Goal: Task Accomplishment & Management: Manage account settings

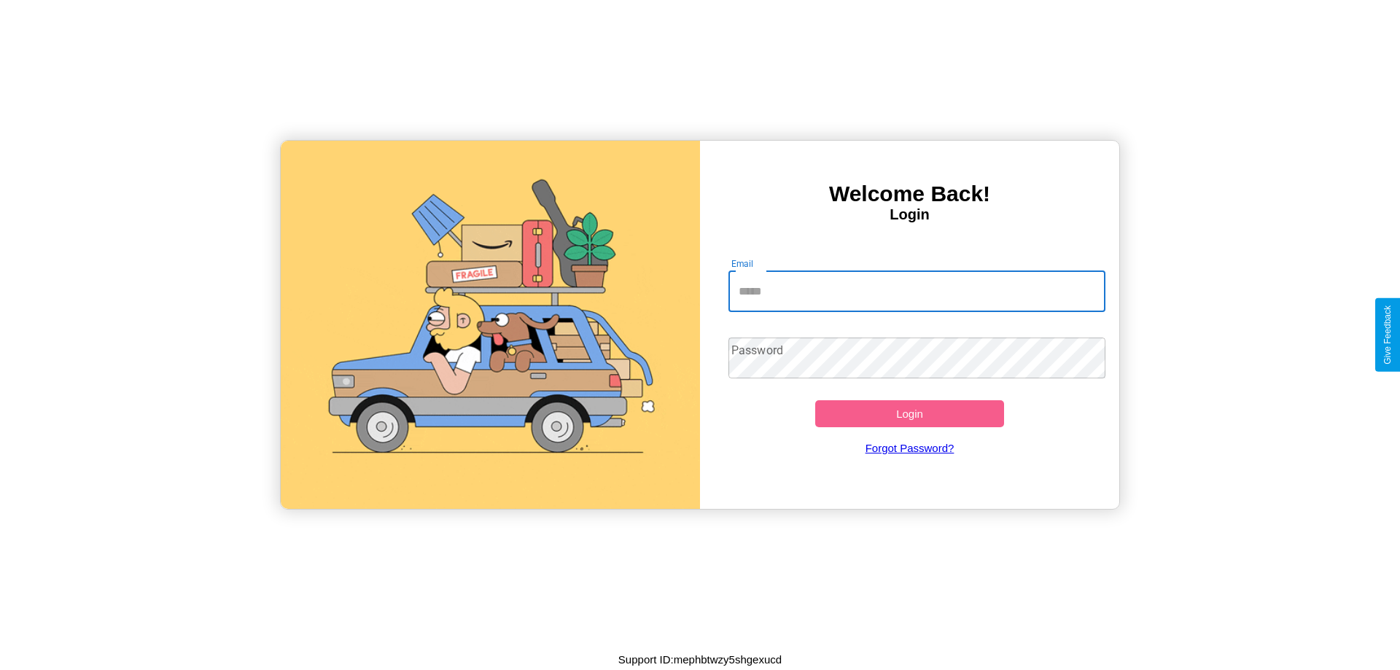
click at [917, 291] on input "Email" at bounding box center [918, 291] width 378 height 41
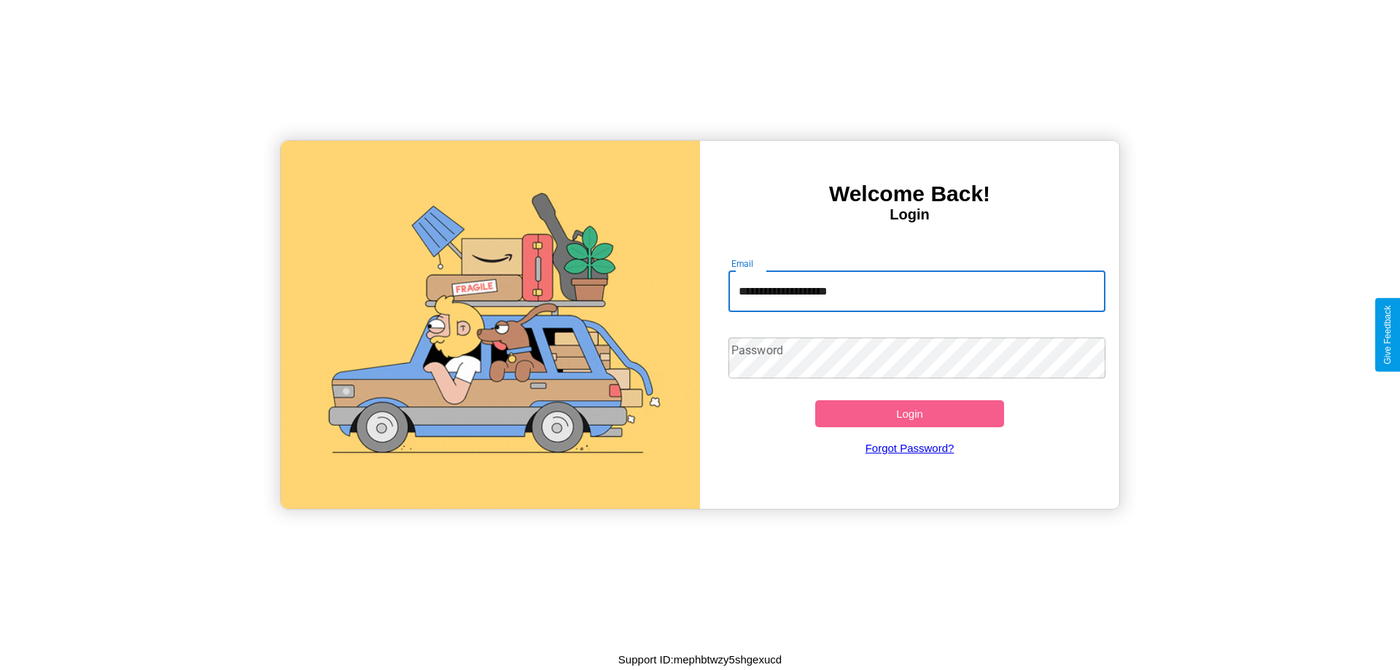
type input "**********"
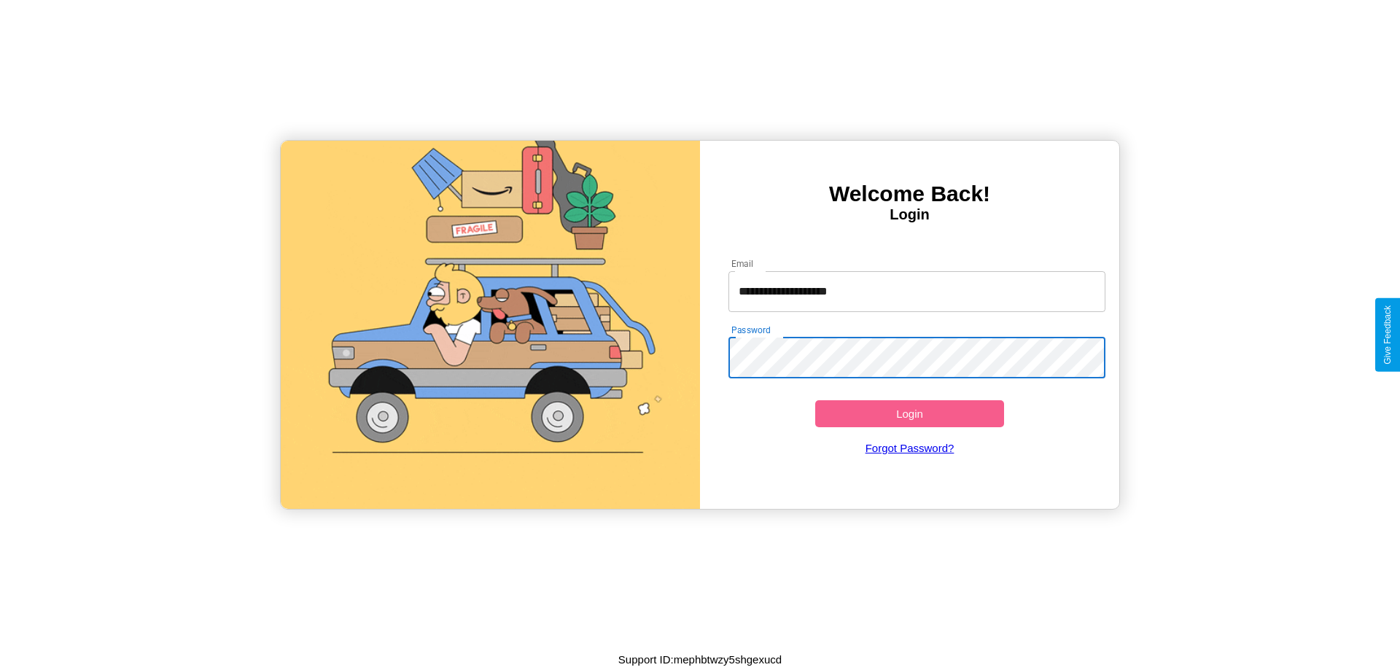
click at [909, 414] on button "Login" at bounding box center [909, 413] width 189 height 27
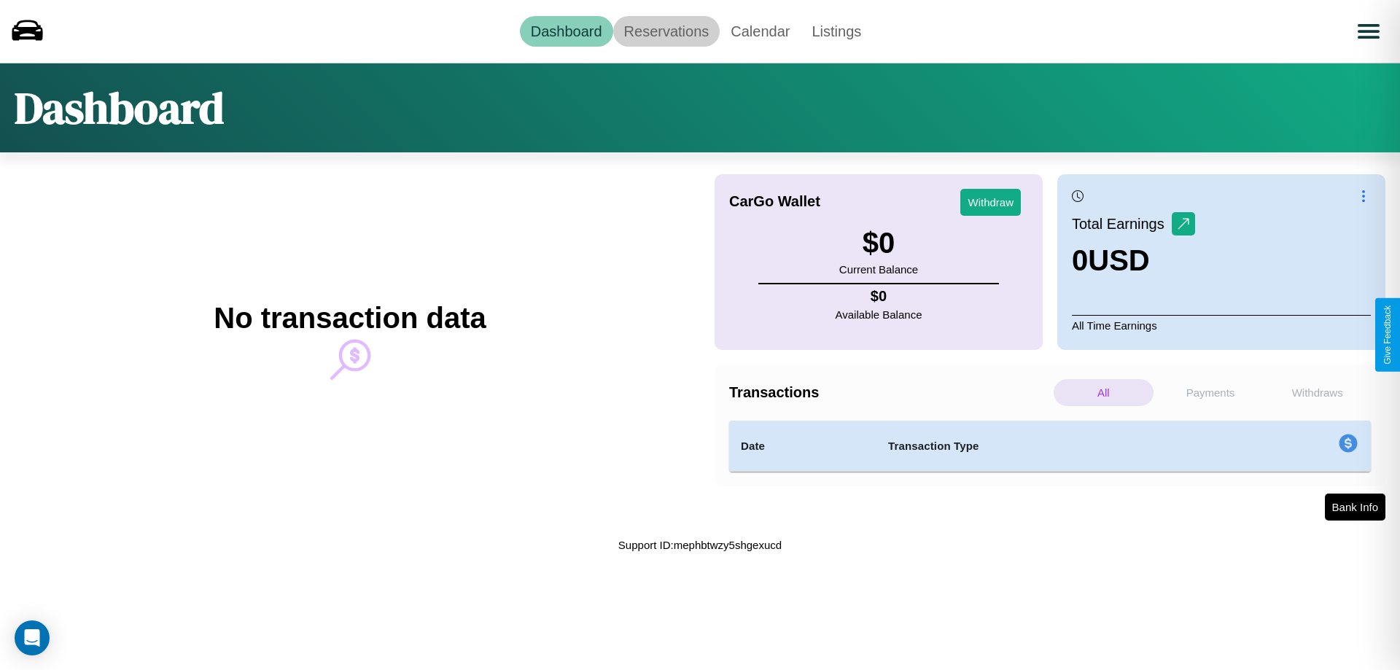
click at [666, 31] on link "Reservations" at bounding box center [666, 31] width 107 height 31
